Goal: Transaction & Acquisition: Purchase product/service

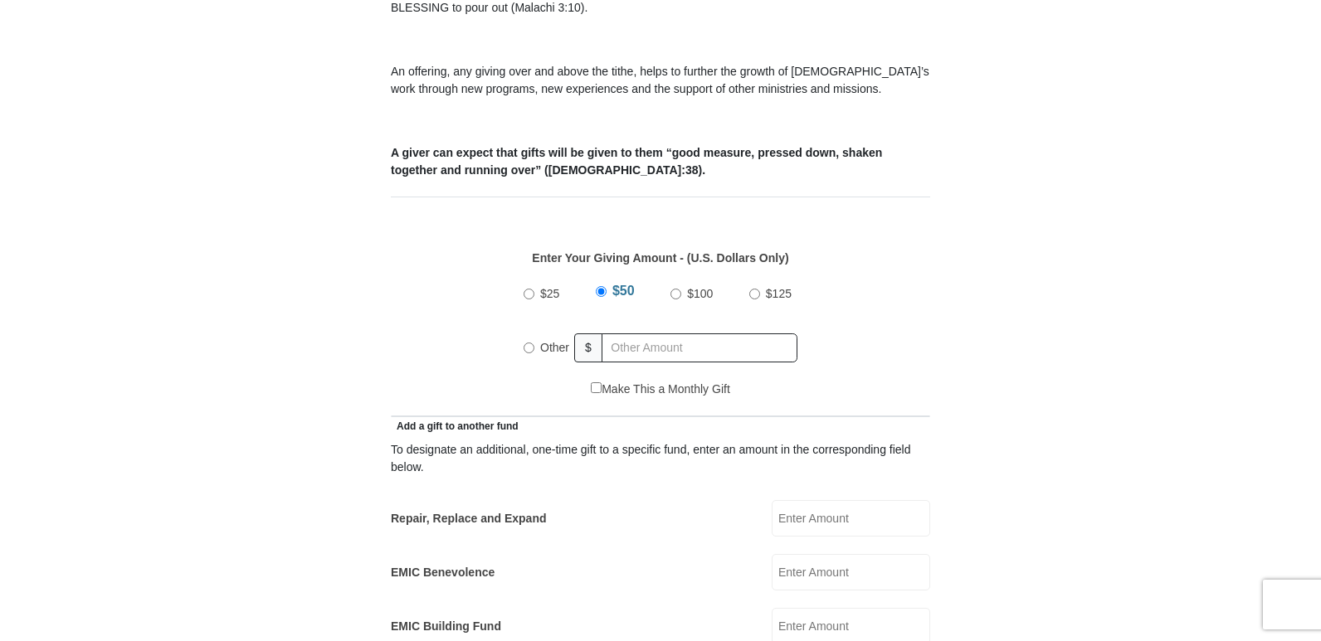
click at [526, 343] on input "Other" at bounding box center [529, 348] width 11 height 11
radio input "true"
click at [641, 334] on input "text" at bounding box center [702, 348] width 190 height 29
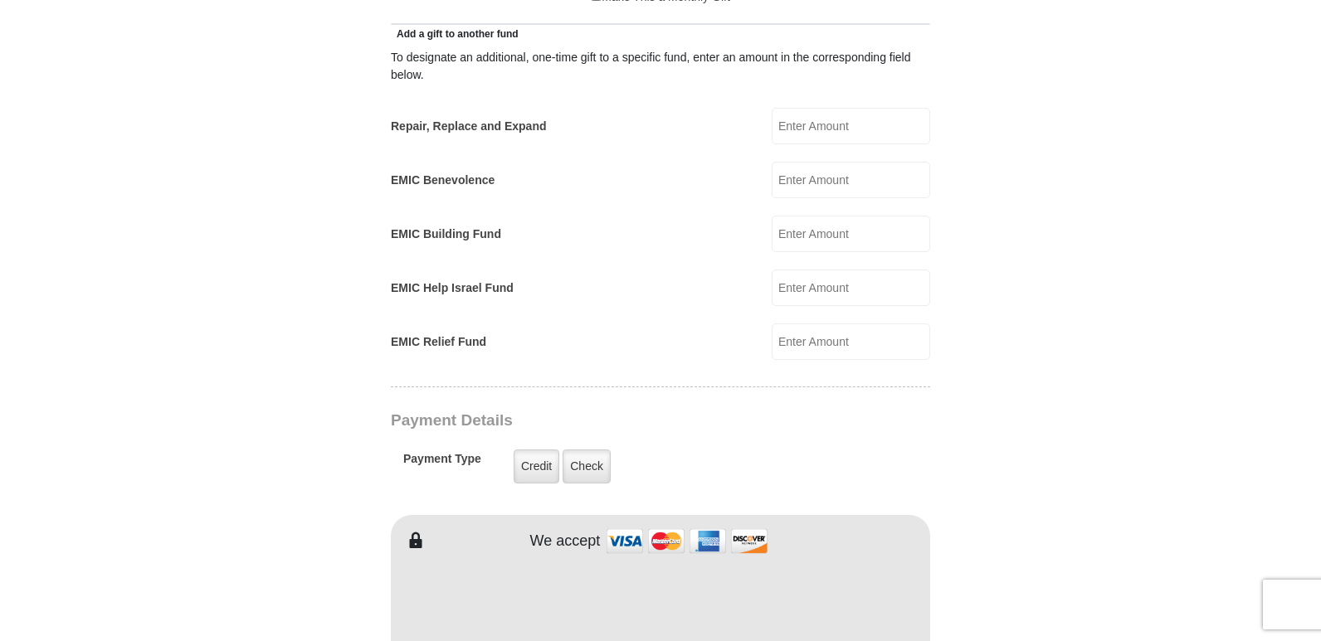
scroll to position [996, 0]
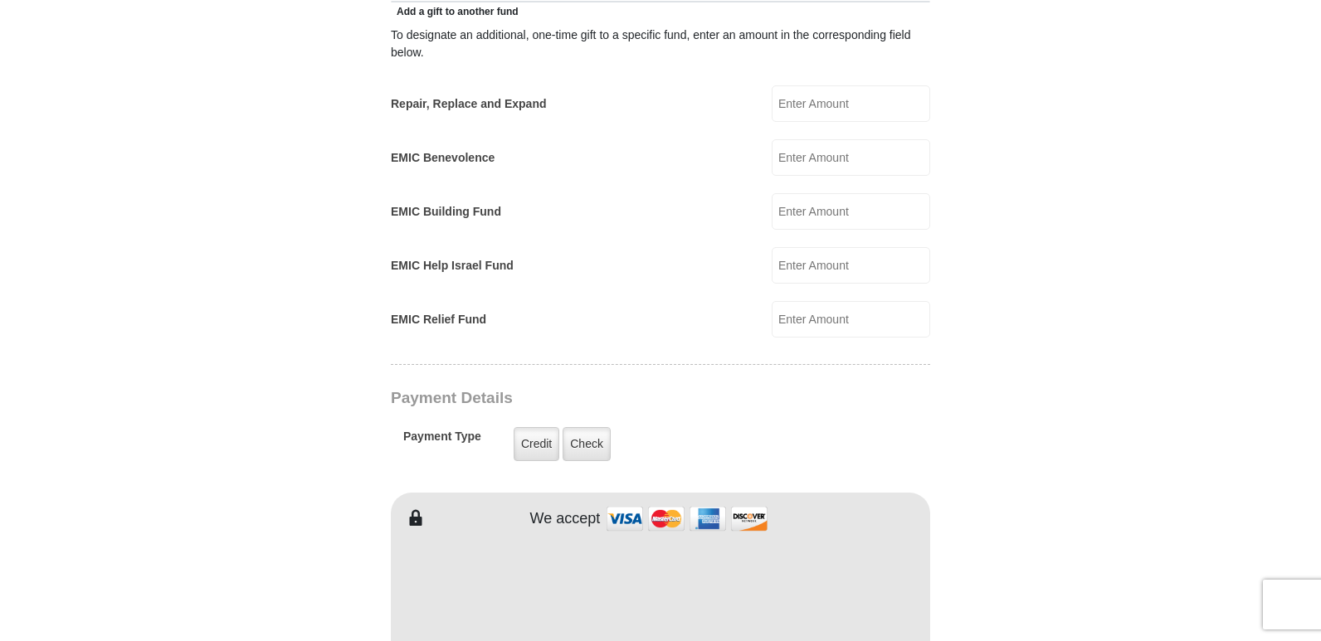
type input "21.00"
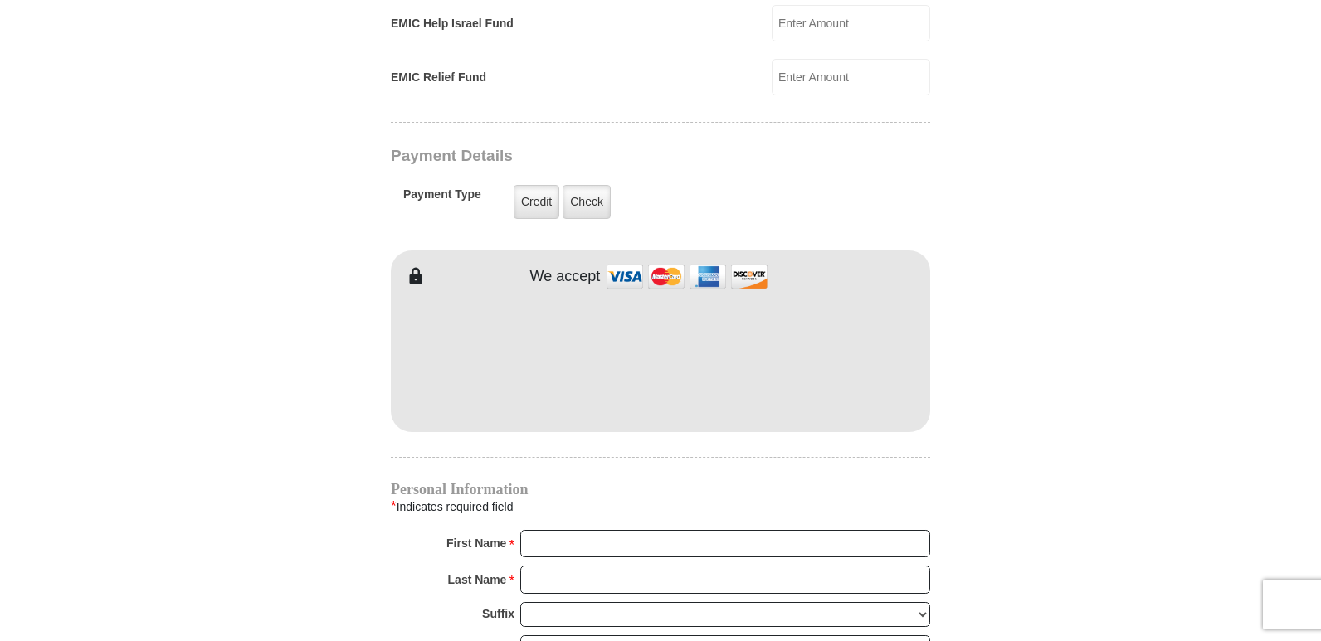
scroll to position [1245, 0]
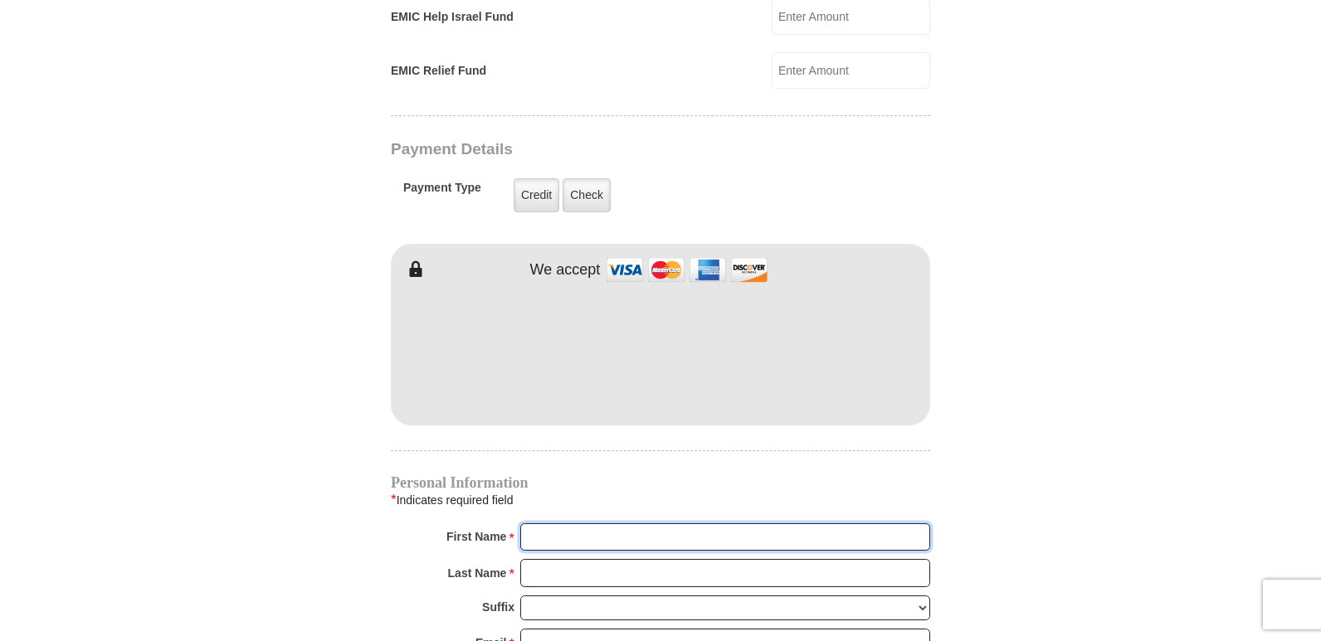
click at [545, 524] on input "First Name *" at bounding box center [725, 538] width 410 height 28
type input "Carol"
click at [614, 559] on input "Last Name *" at bounding box center [725, 573] width 410 height 28
type input "Peterson"
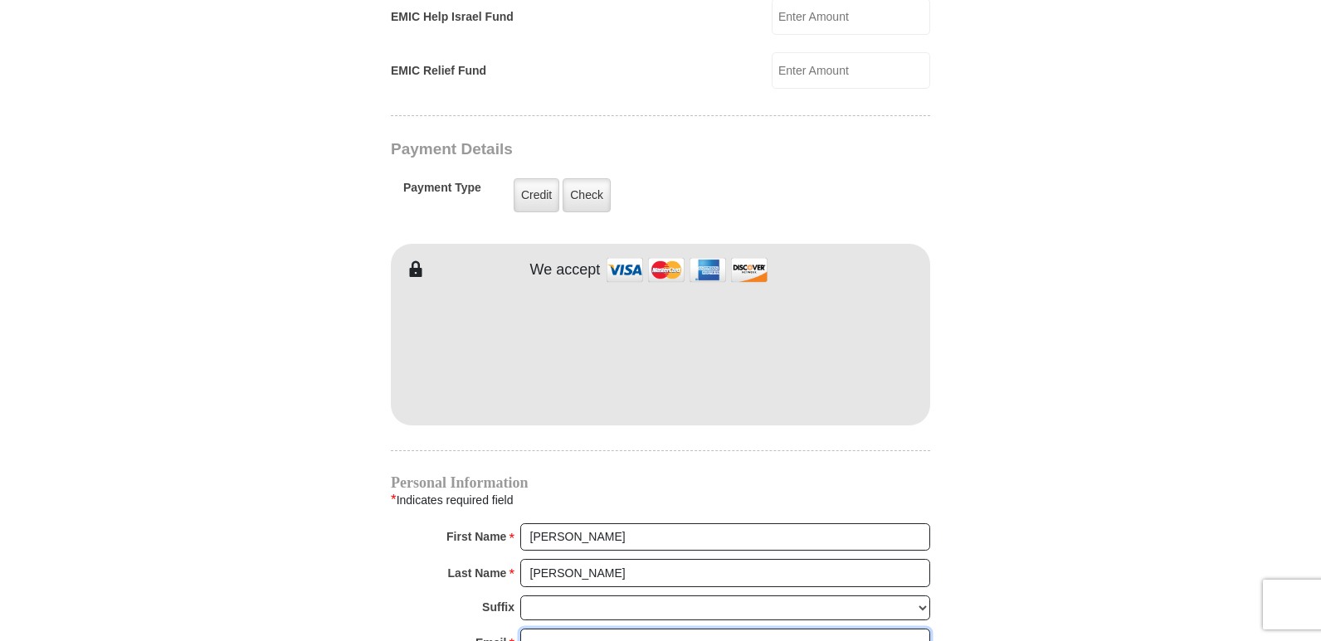
click at [530, 629] on input "Email *" at bounding box center [725, 643] width 410 height 28
type input "2harborsgal@gmail.com"
type input "826 8th Avenue"
type input "Two Harbors"
select select "MN"
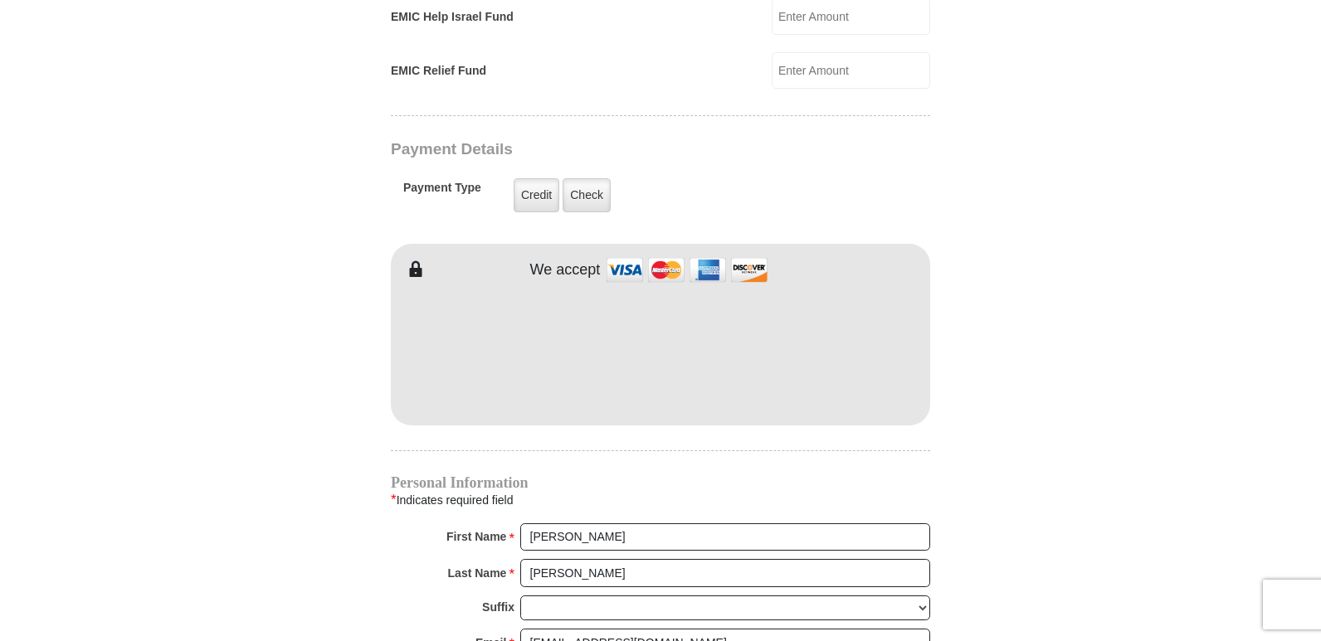
type input "55616"
type input "2188309381"
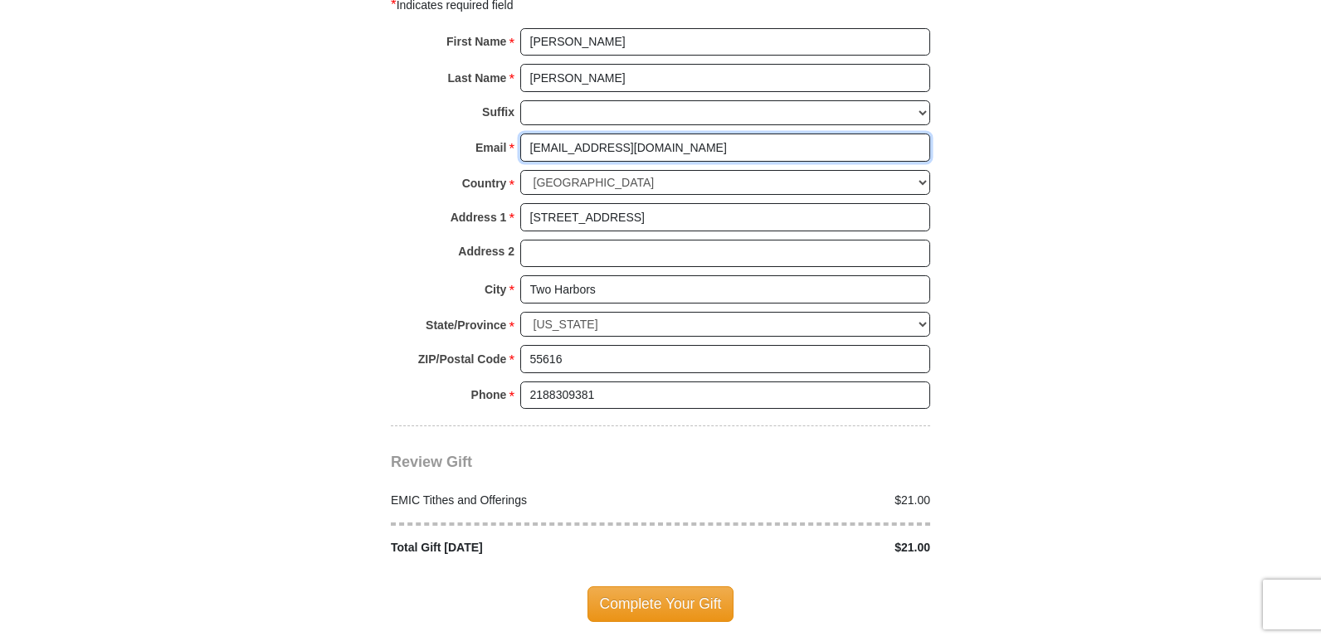
scroll to position [1743, 0]
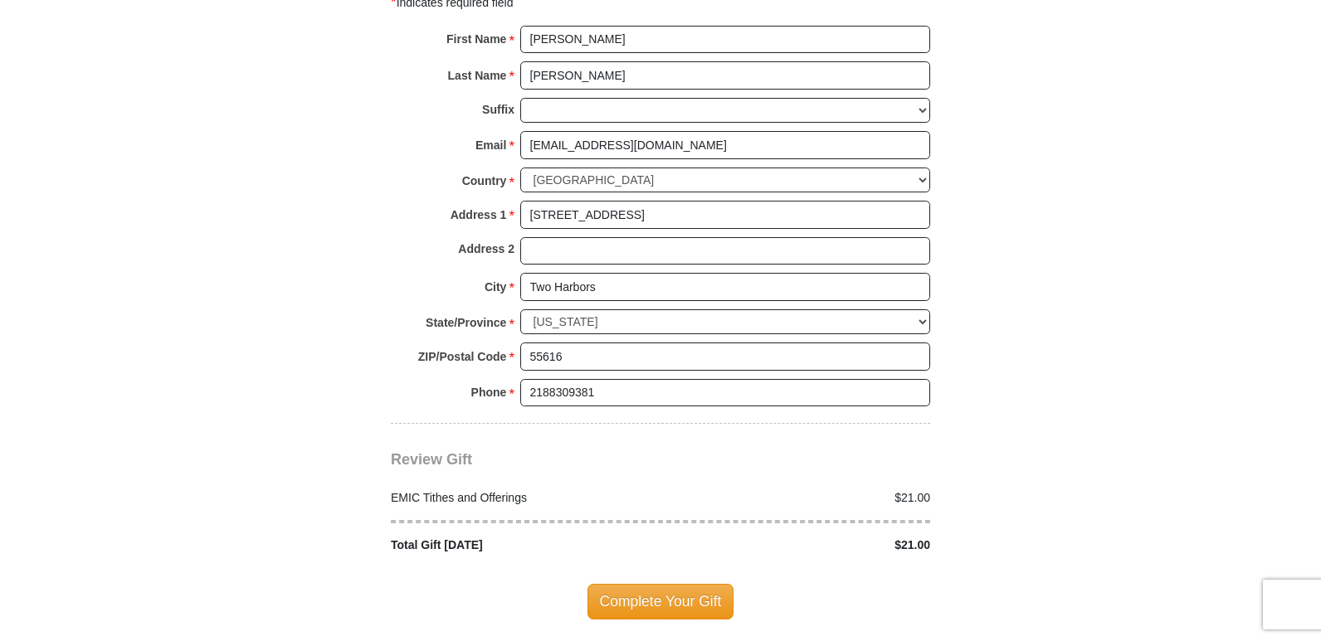
click at [675, 588] on span "Complete Your Gift" at bounding box center [661, 601] width 147 height 35
